Goal: Information Seeking & Learning: Check status

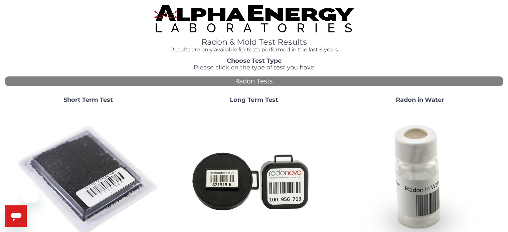
click at [88, 98] on strong "Short Term Test" at bounding box center [87, 99] width 49 height 7
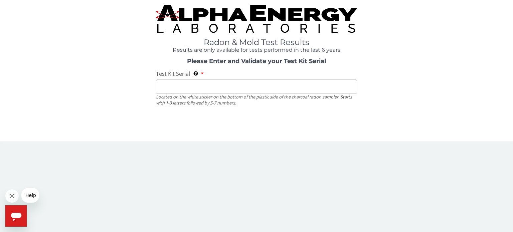
click at [177, 87] on input "Test Kit Serial Located on the white sticker on the bottom of the plastic side …" at bounding box center [256, 86] width 201 height 14
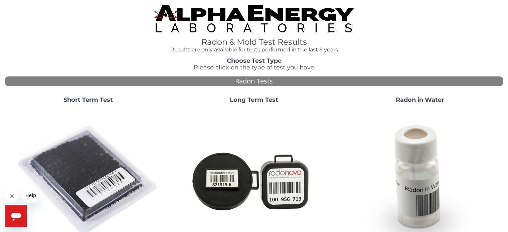
click at [88, 104] on div "Short Term Test" at bounding box center [88, 171] width 166 height 161
click at [91, 103] on strong "Short Term Test" at bounding box center [87, 99] width 49 height 7
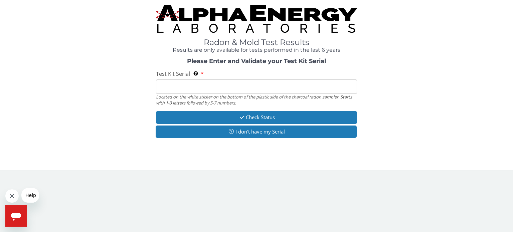
click at [205, 85] on input "Test Kit Serial Located on the white sticker on the bottom of the plastic side …" at bounding box center [256, 86] width 201 height 14
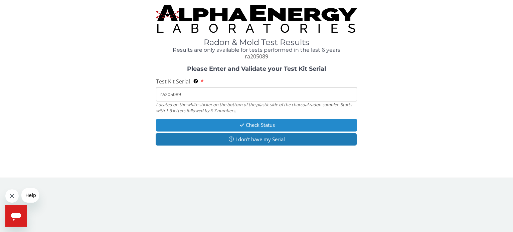
type input "ra205089"
click at [256, 127] on button "Check Status" at bounding box center [256, 125] width 201 height 12
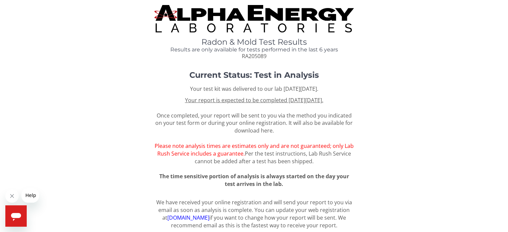
click at [123, 73] on h1 "Current Status: Test in Analysis" at bounding box center [254, 75] width 398 height 9
